Goal: Task Accomplishment & Management: Use online tool/utility

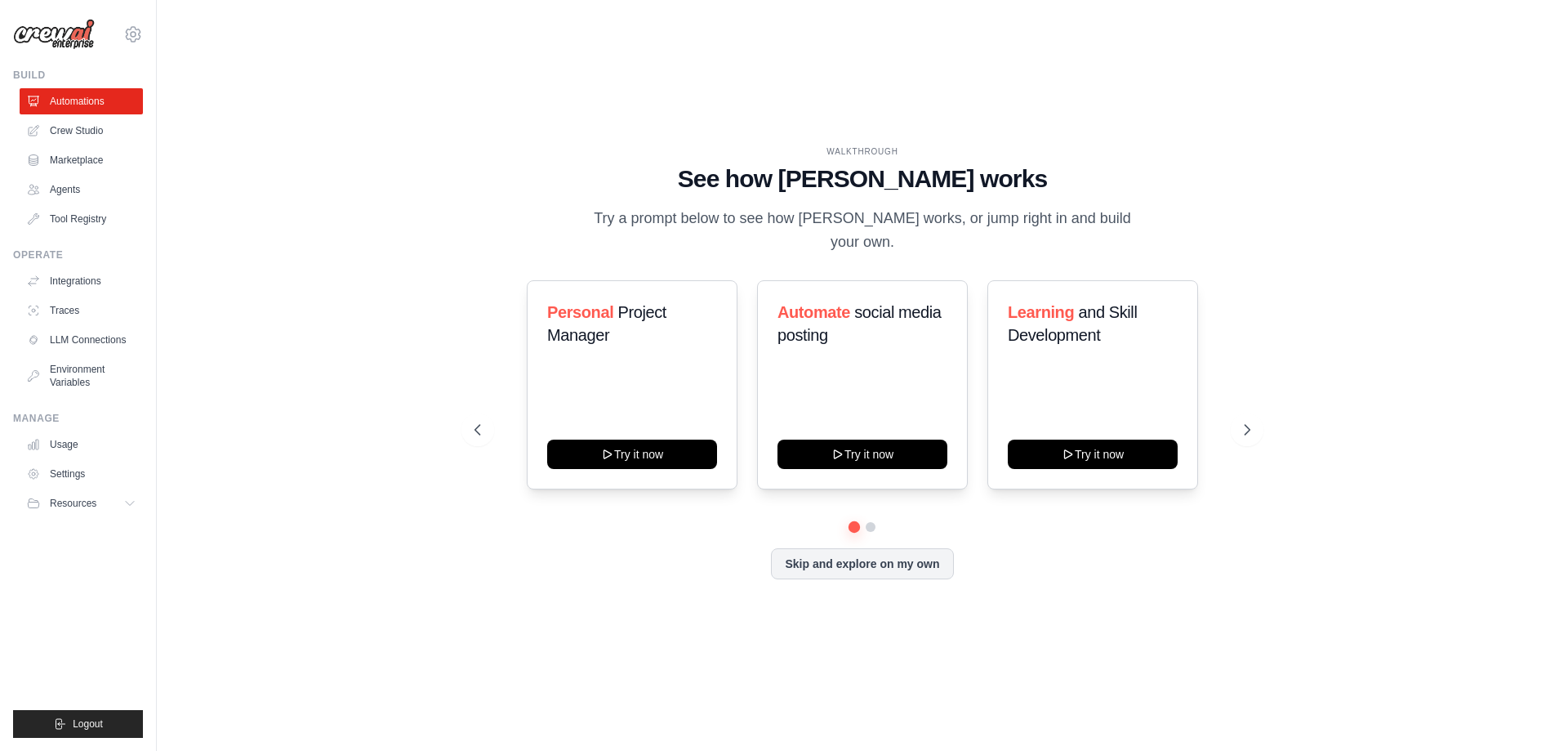
click at [742, 642] on div "WALKTHROUGH See how [PERSON_NAME] works Try a prompt below to see how [PERSON_N…" at bounding box center [862, 376] width 1359 height 719
click at [101, 187] on link "Agents" at bounding box center [83, 189] width 123 height 26
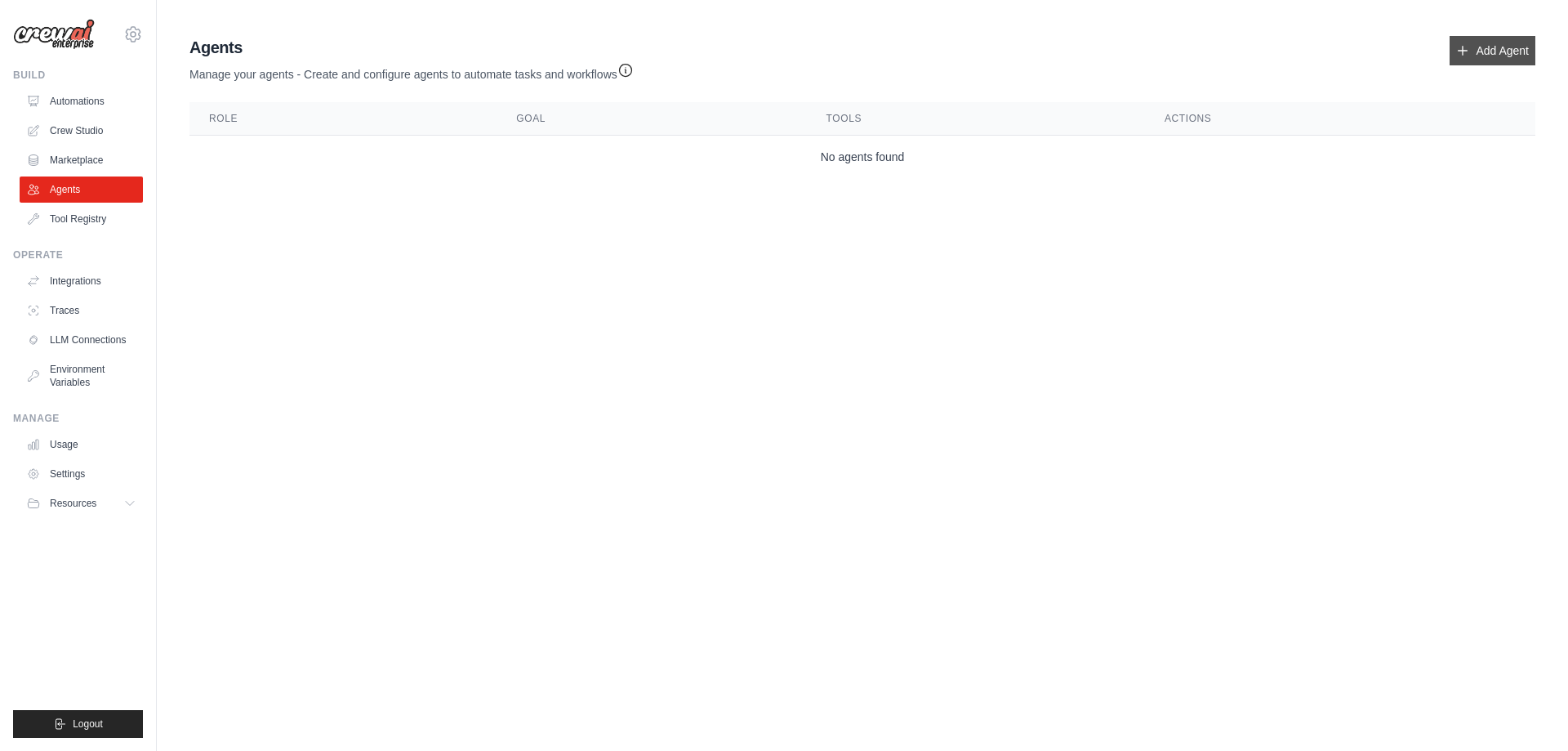
click at [1463, 46] on icon at bounding box center [1463, 50] width 9 height 9
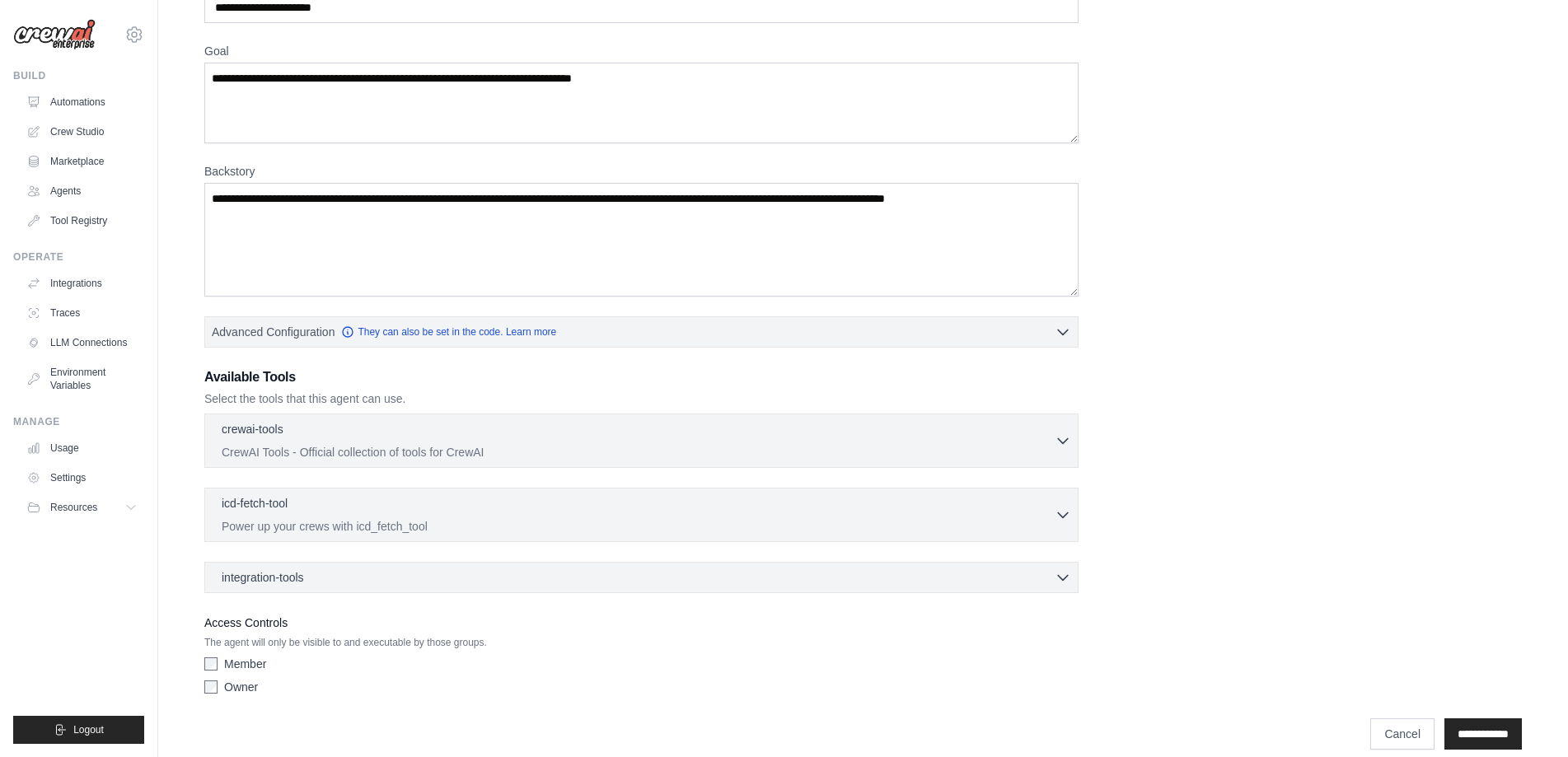
scroll to position [127, 0]
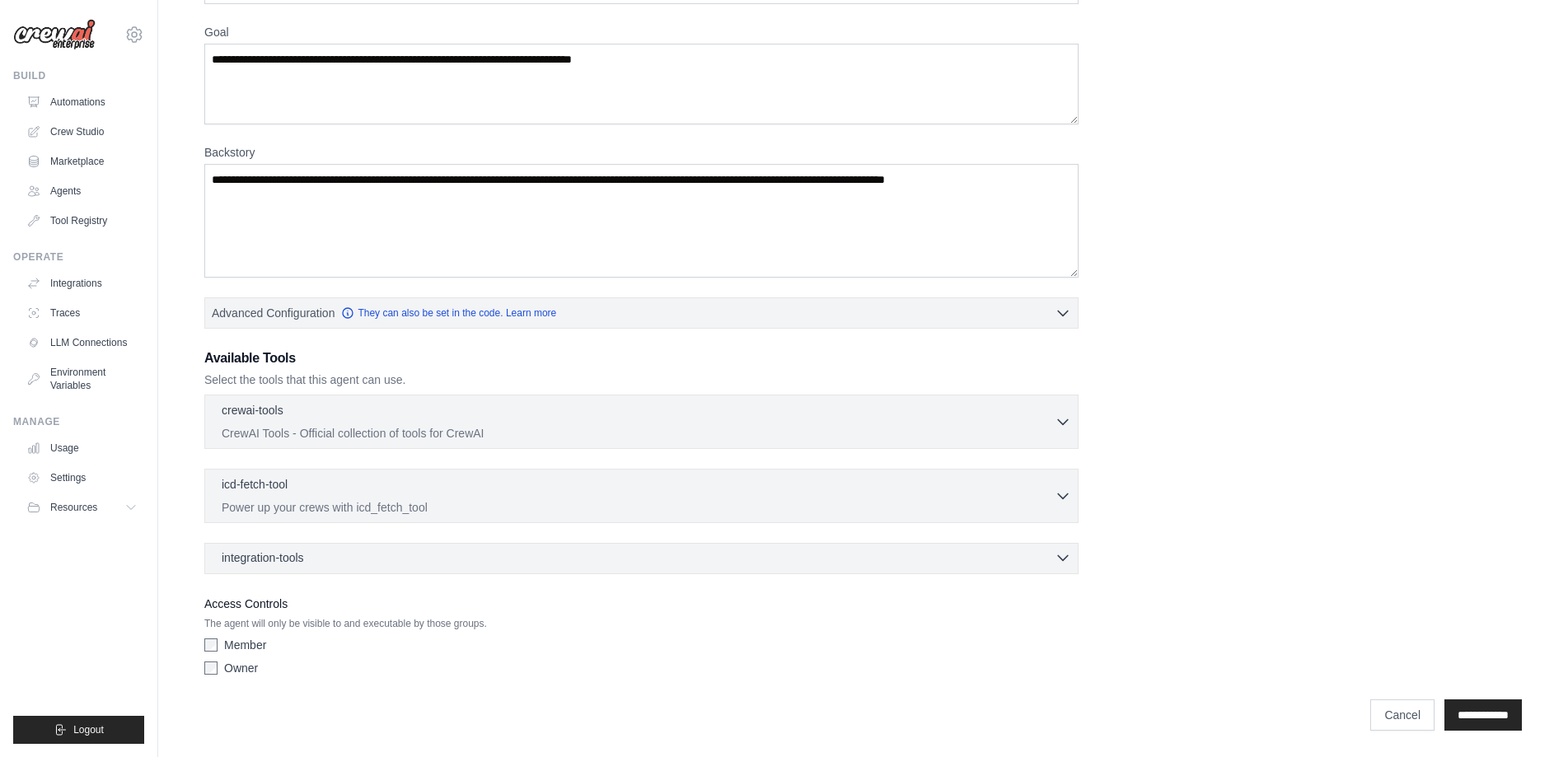
click at [368, 561] on div "integration-tools 0 selected" at bounding box center [646, 558] width 850 height 17
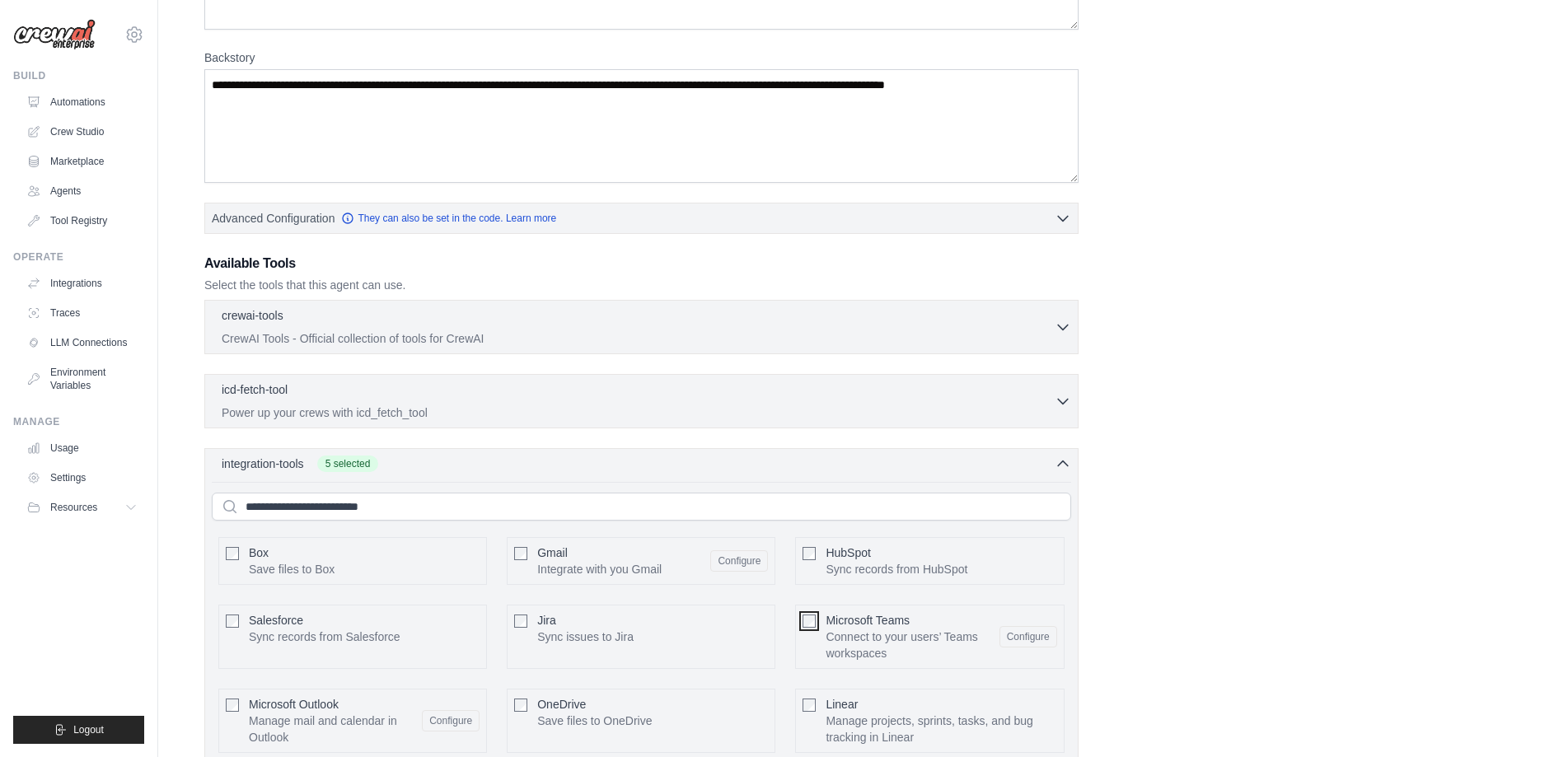
scroll to position [0, 0]
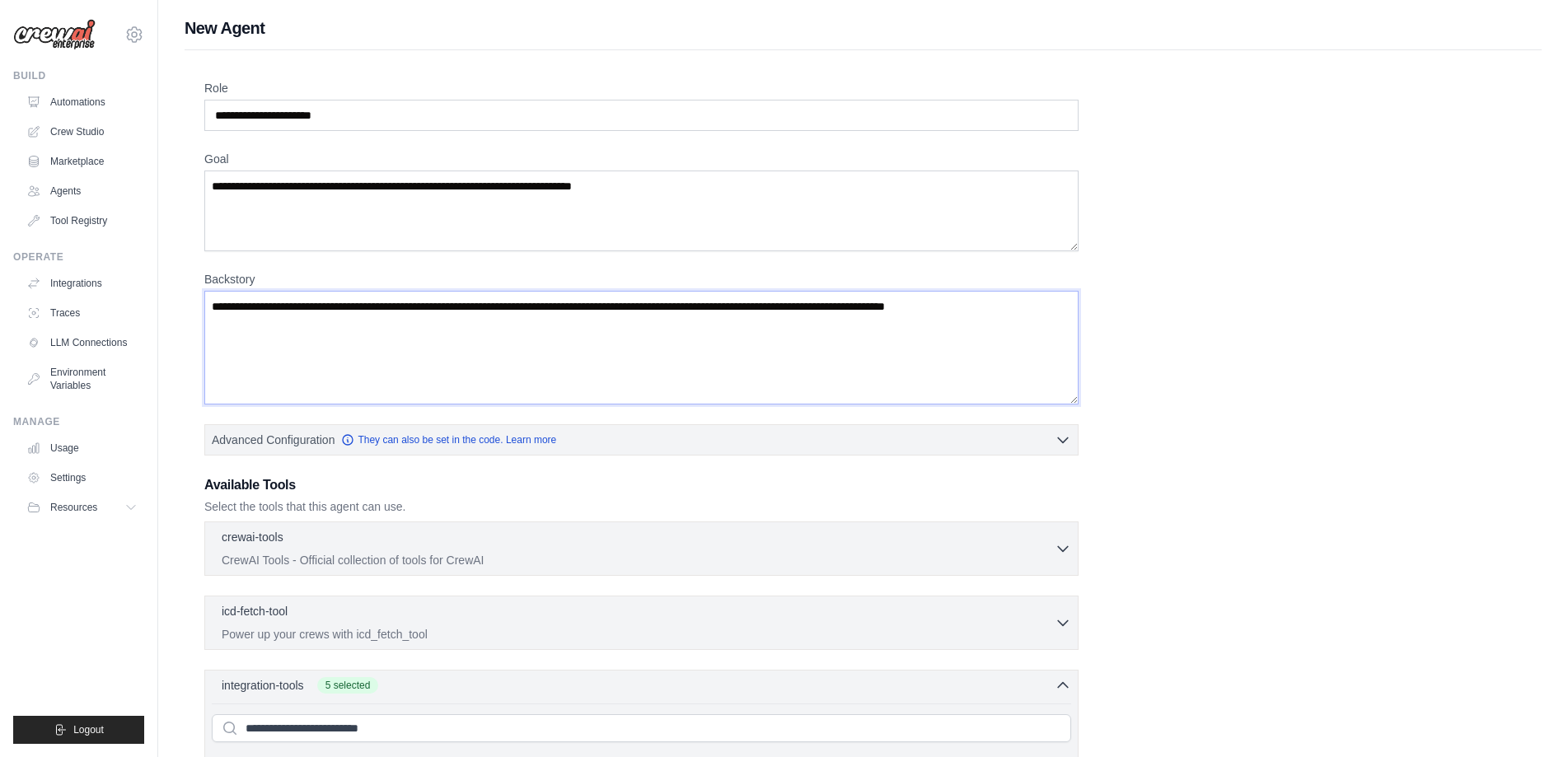
drag, startPoint x: 768, startPoint y: 304, endPoint x: 1078, endPoint y: 302, distance: 310.0
click at [1078, 302] on textarea "Backstory" at bounding box center [641, 348] width 874 height 113
click at [1048, 313] on textarea "Backstory" at bounding box center [641, 348] width 874 height 113
